Goal: Transaction & Acquisition: Purchase product/service

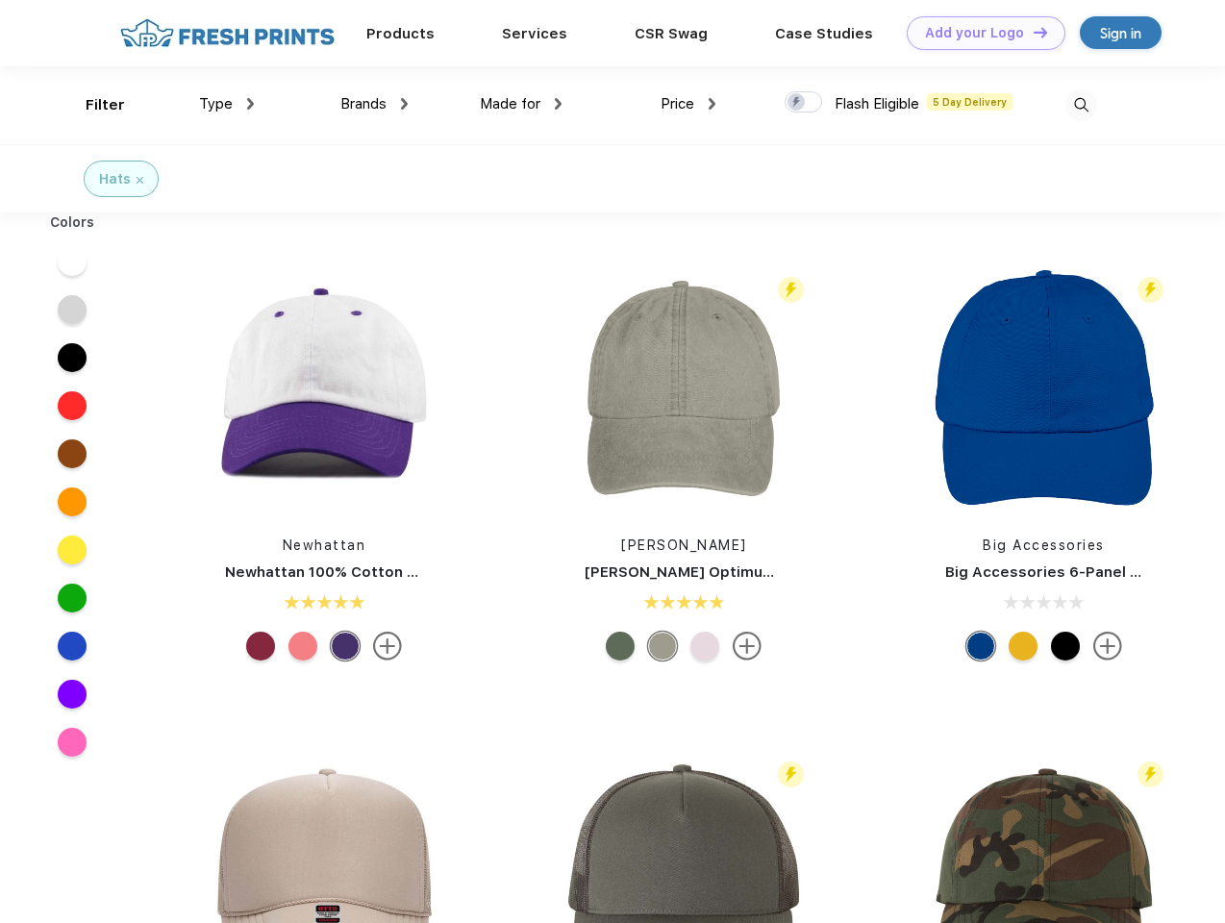
click at [979, 33] on link "Add your Logo Design Tool" at bounding box center [986, 33] width 159 height 34
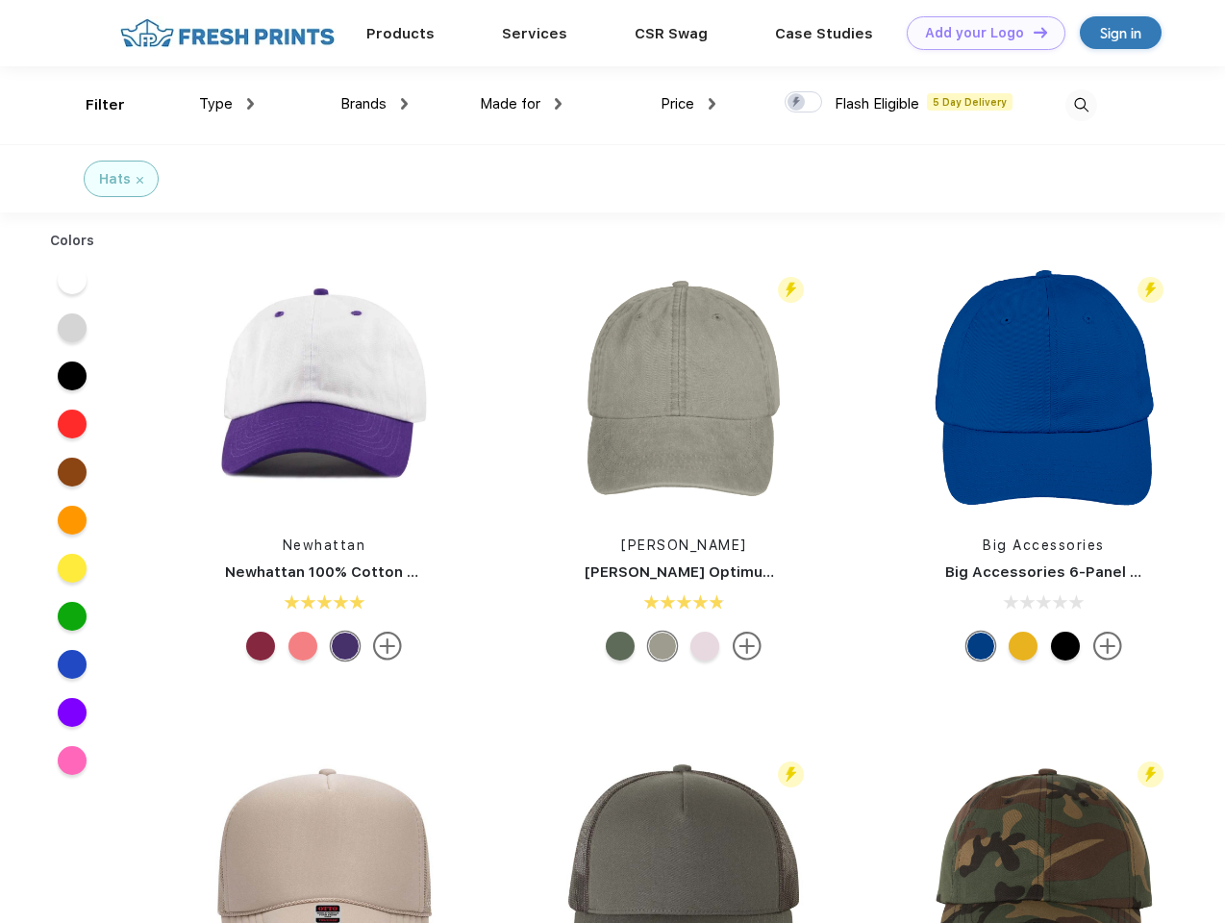
click at [92, 105] on div "Filter" at bounding box center [105, 105] width 39 height 22
click at [227, 104] on span "Type" at bounding box center [216, 103] width 34 height 17
click at [374, 104] on span "Brands" at bounding box center [363, 103] width 46 height 17
click at [521, 104] on span "Made for" at bounding box center [510, 103] width 61 height 17
click at [689, 104] on span "Price" at bounding box center [678, 103] width 34 height 17
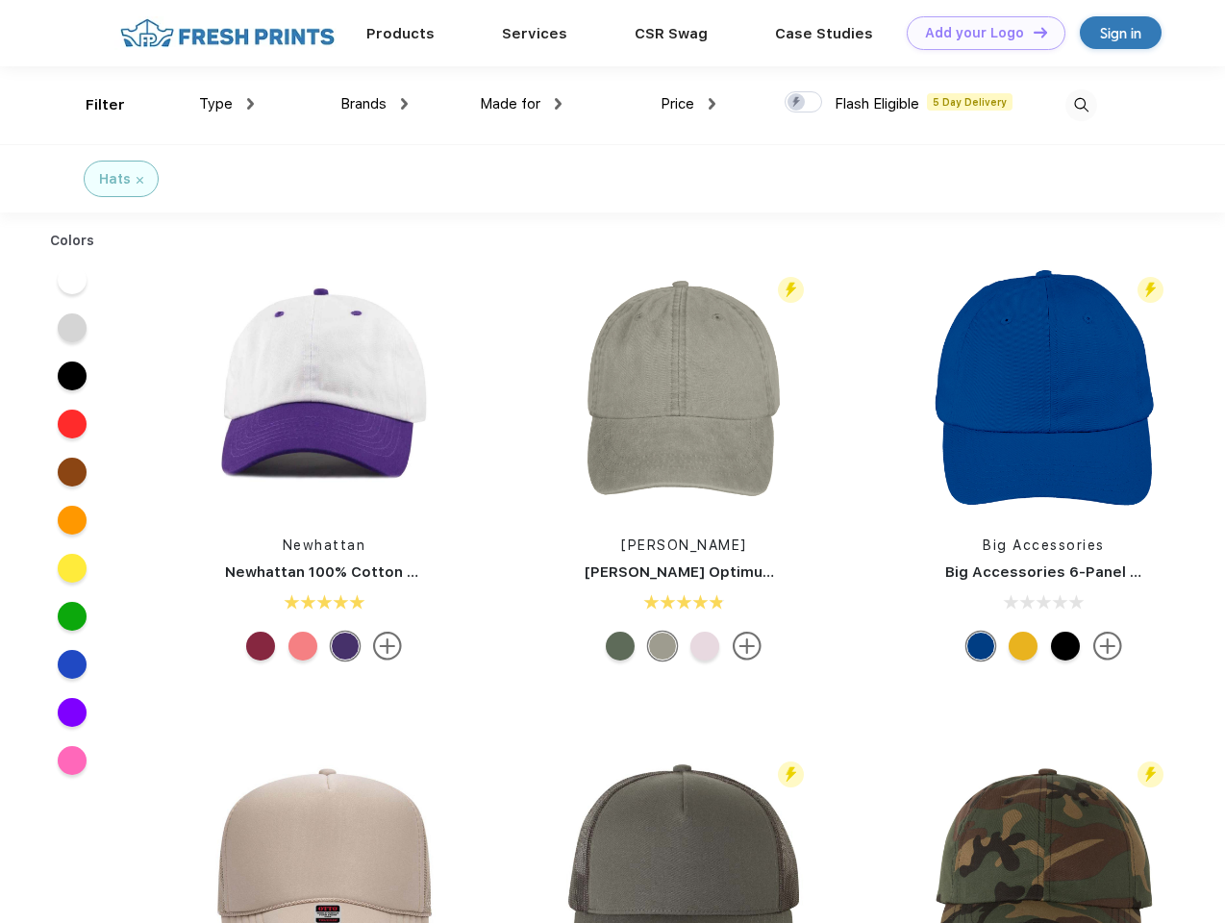
click at [804, 103] on div at bounding box center [804, 101] width 38 height 21
click at [797, 103] on input "checkbox" at bounding box center [791, 96] width 13 height 13
click at [1081, 105] on img at bounding box center [1081, 105] width 32 height 32
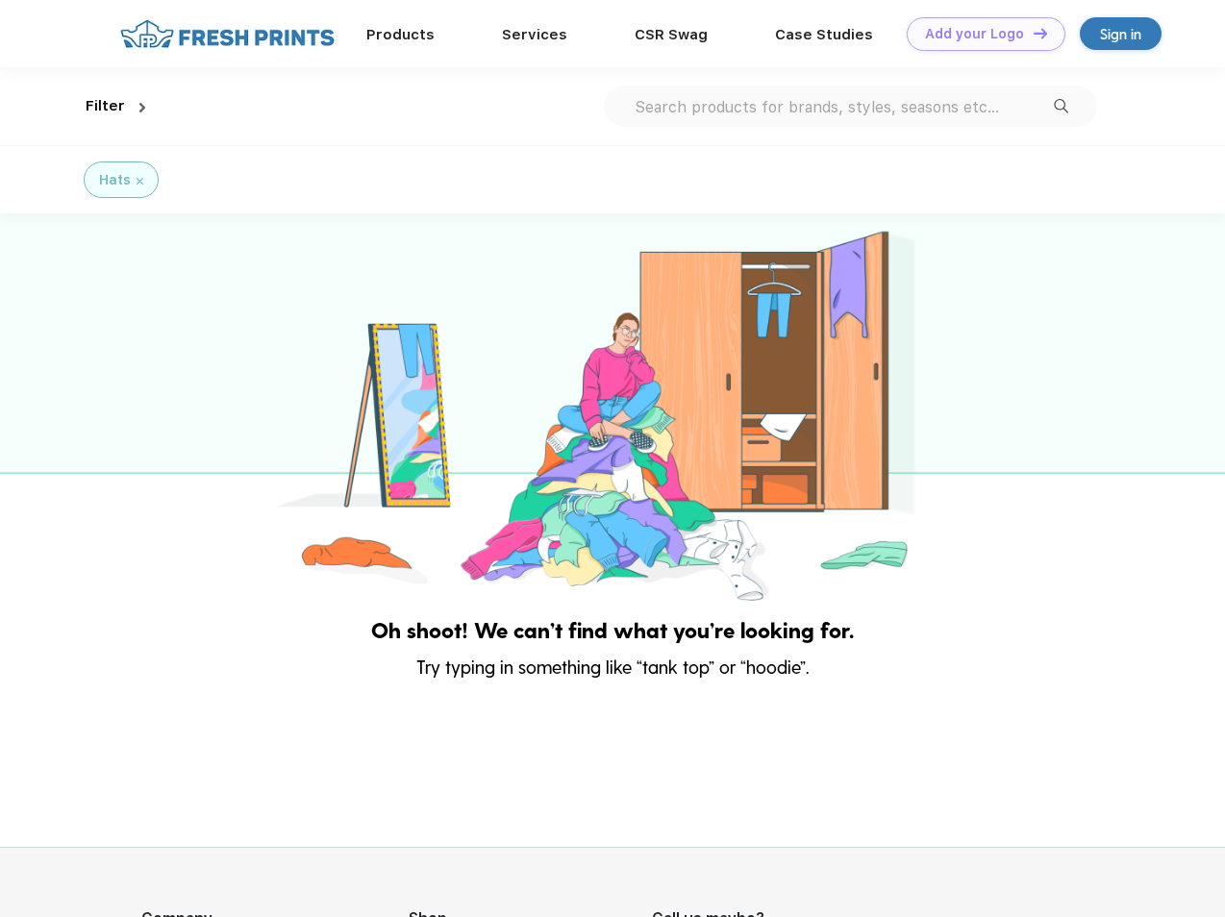
click at [72, 262] on div at bounding box center [612, 409] width 1225 height 392
click at [72, 310] on div at bounding box center [612, 409] width 1225 height 392
